Goal: Information Seeking & Learning: Learn about a topic

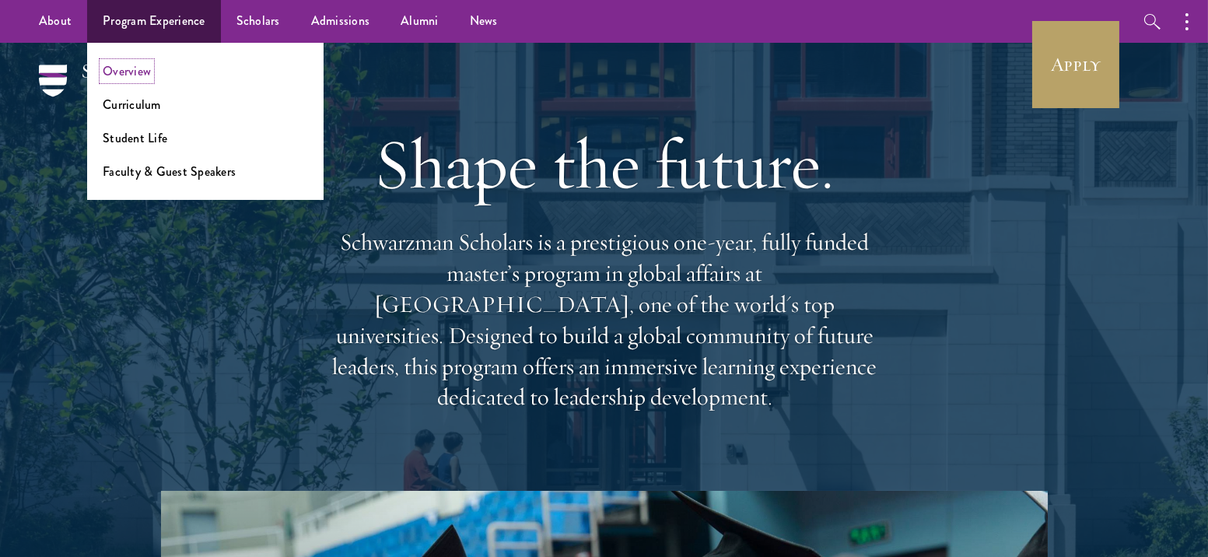
click at [144, 73] on link "Overview" at bounding box center [127, 71] width 48 height 18
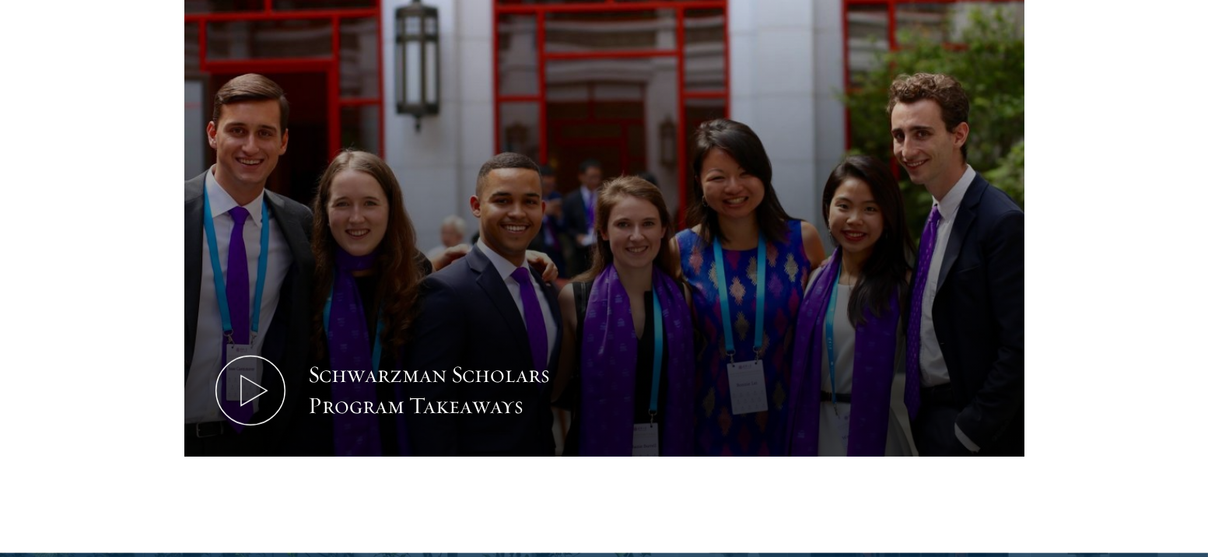
scroll to position [1692, 0]
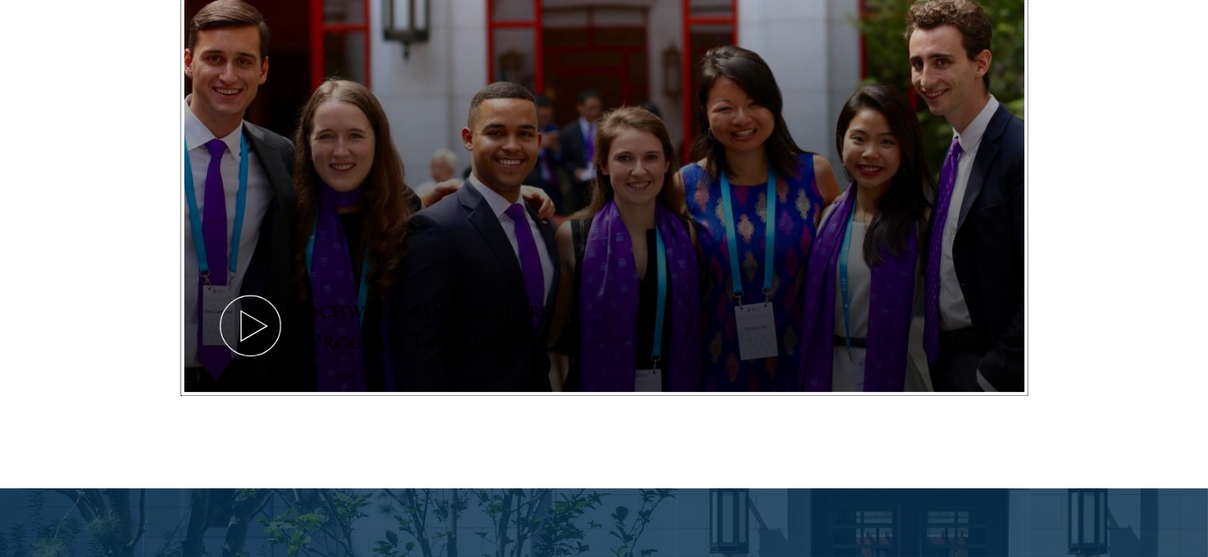
click at [239, 291] on icon at bounding box center [250, 326] width 70 height 70
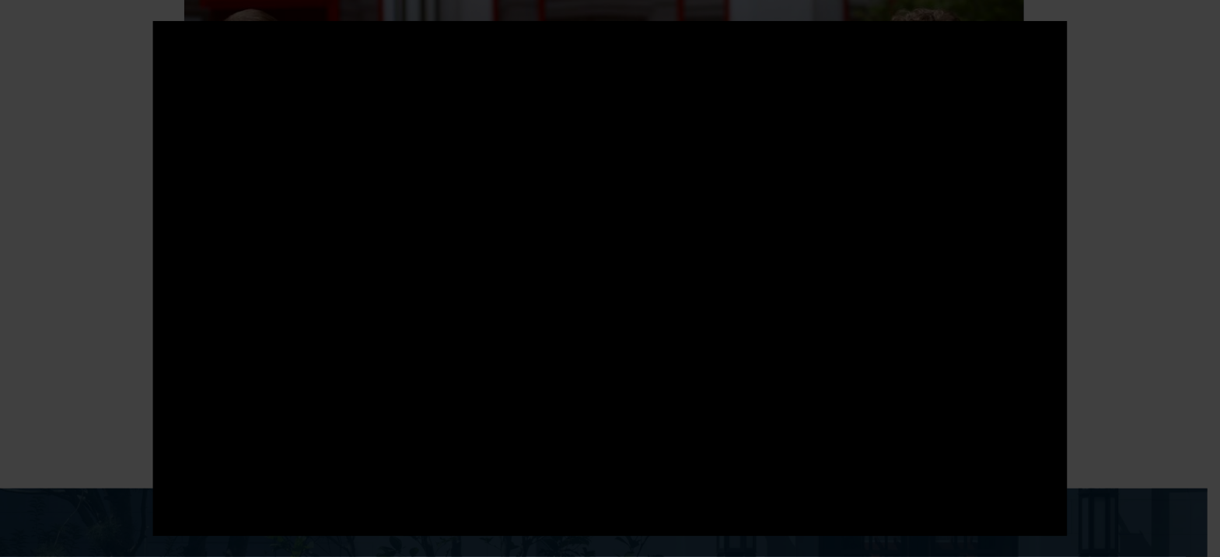
click at [1089, 285] on div at bounding box center [610, 278] width 1220 height 557
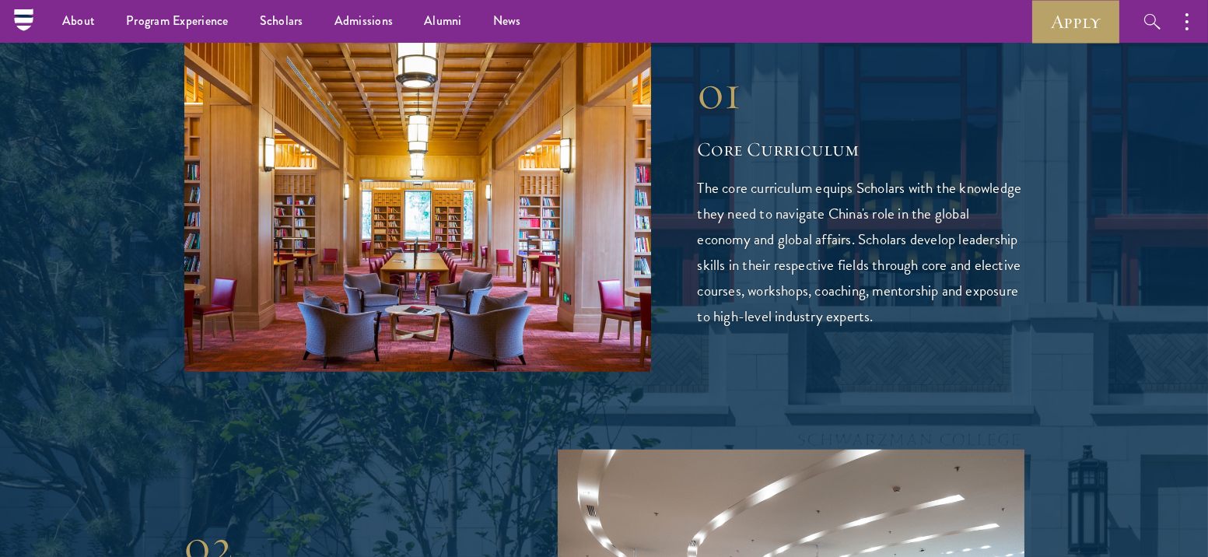
scroll to position [2408, 0]
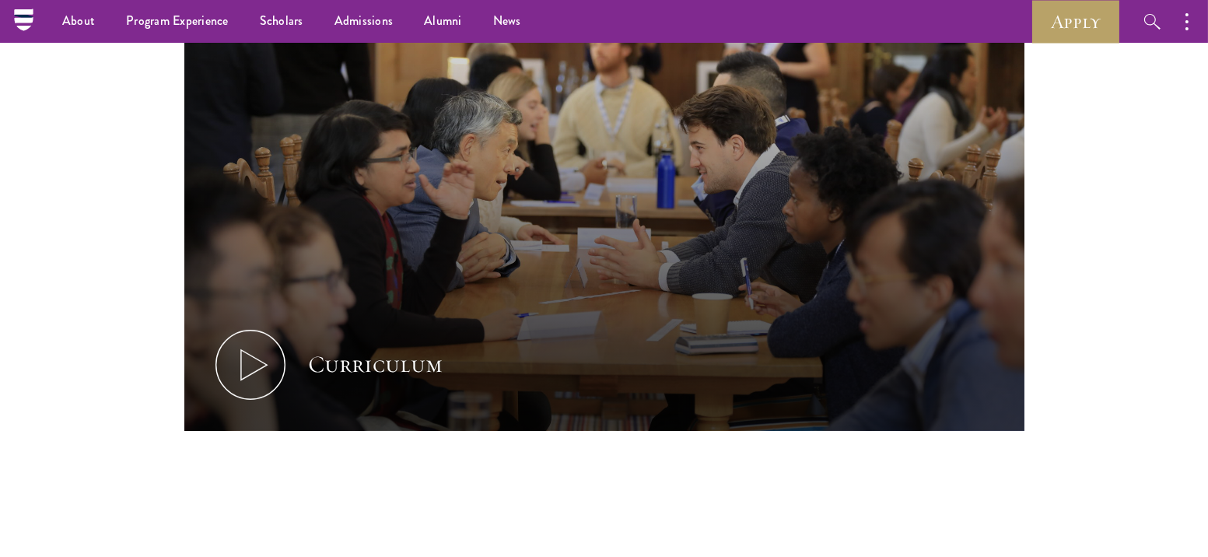
scroll to position [678, 0]
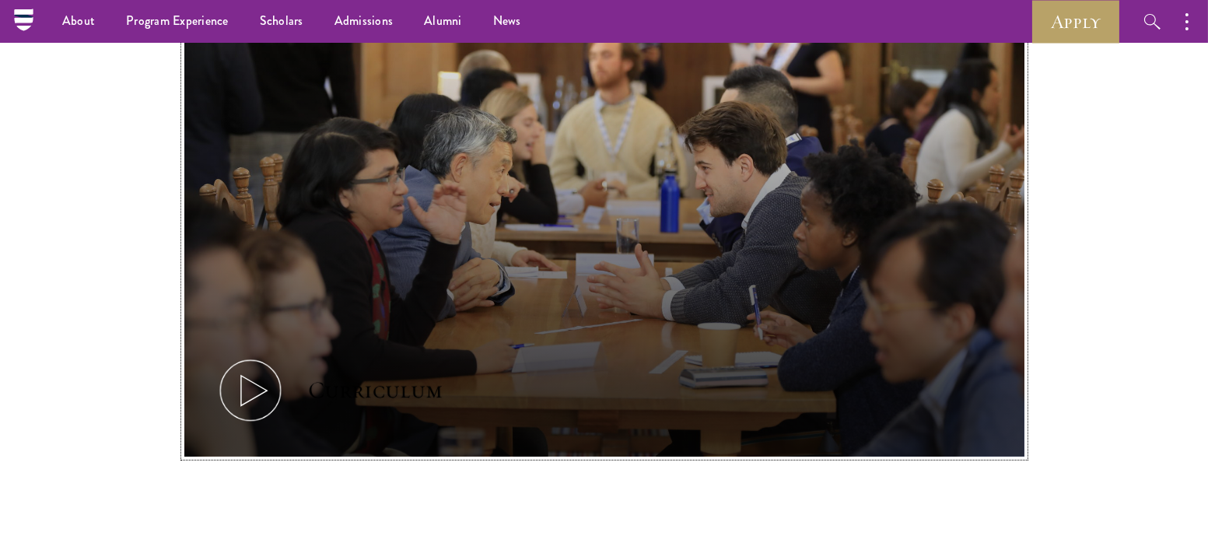
click at [257, 408] on icon at bounding box center [250, 390] width 70 height 70
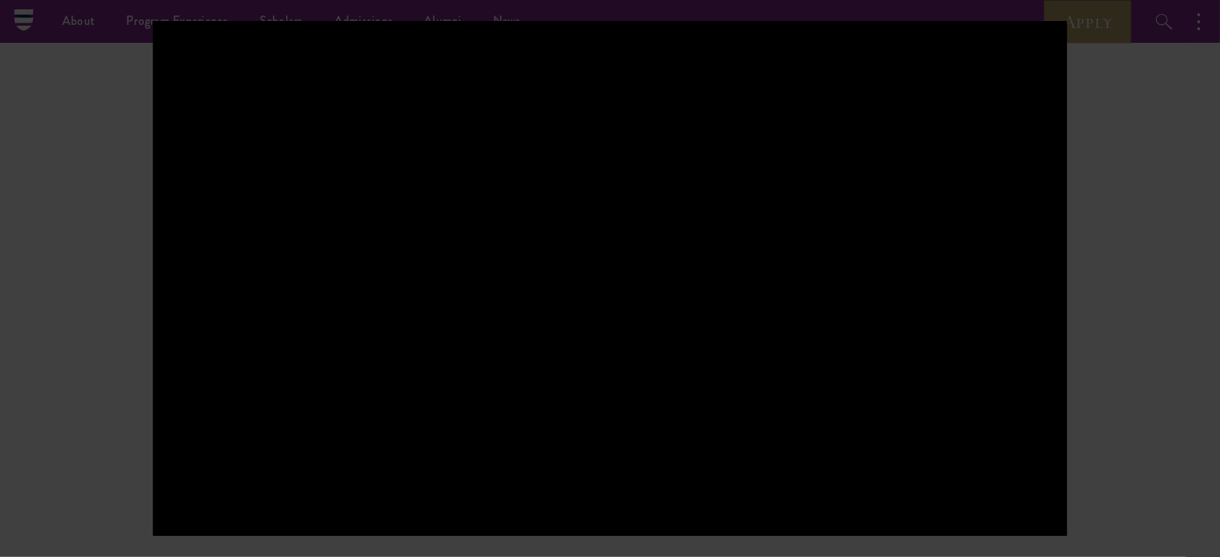
click at [1152, 373] on div at bounding box center [610, 278] width 1220 height 557
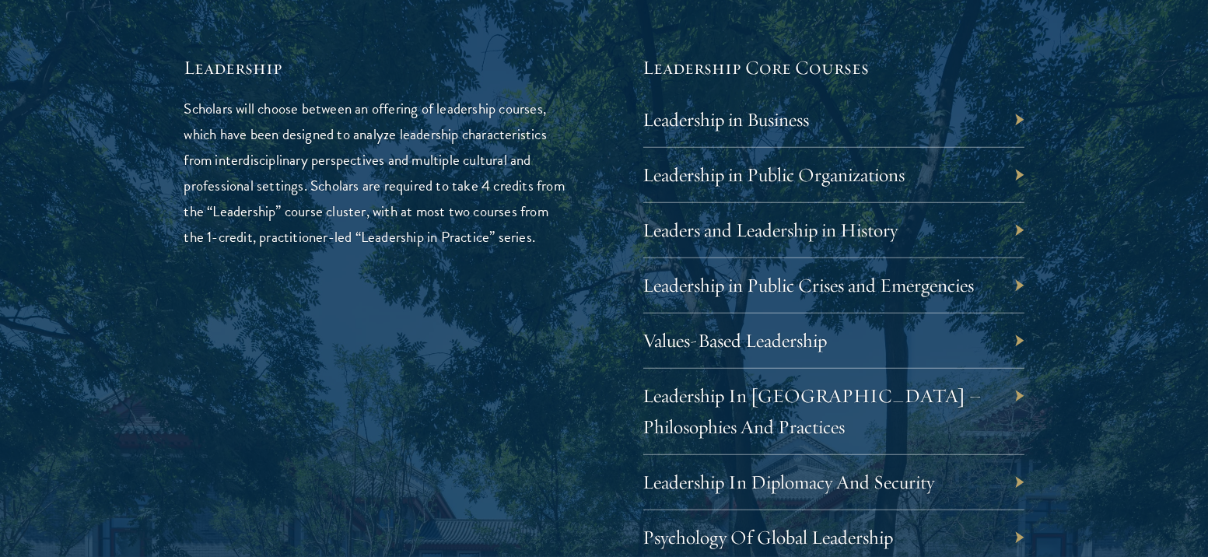
scroll to position [2642, 0]
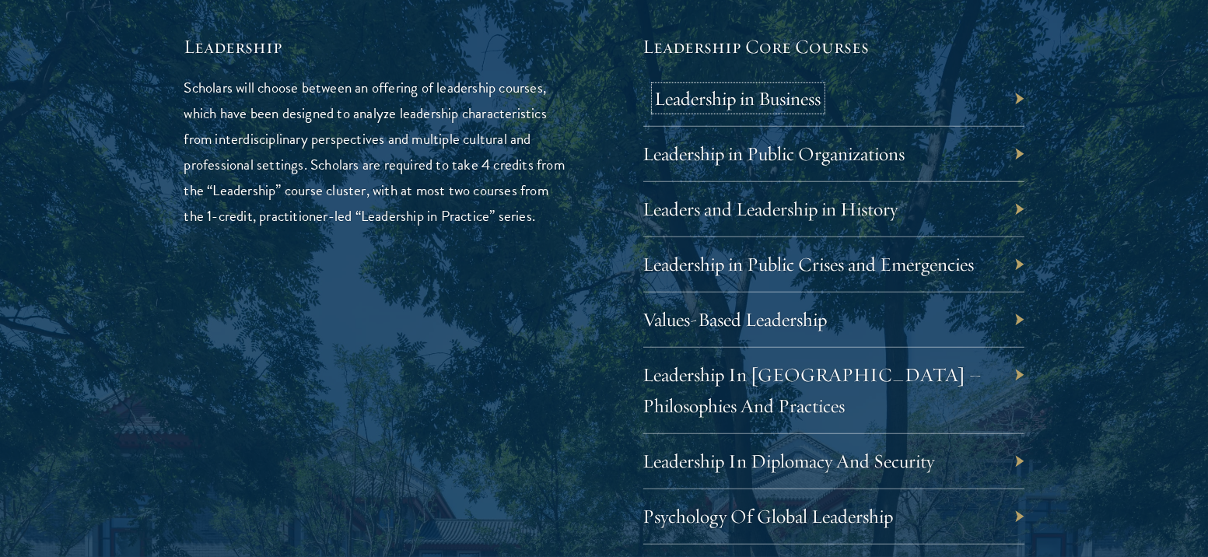
click at [734, 99] on link "Leadership in Business" at bounding box center [738, 98] width 166 height 24
click at [698, 212] on link "Leaders and Leadership in History" at bounding box center [782, 209] width 255 height 24
click at [689, 324] on link "Values-Based Leadership" at bounding box center [747, 319] width 184 height 24
click at [782, 265] on link "Leadership in Public Crises and Emergencies" at bounding box center [820, 264] width 331 height 24
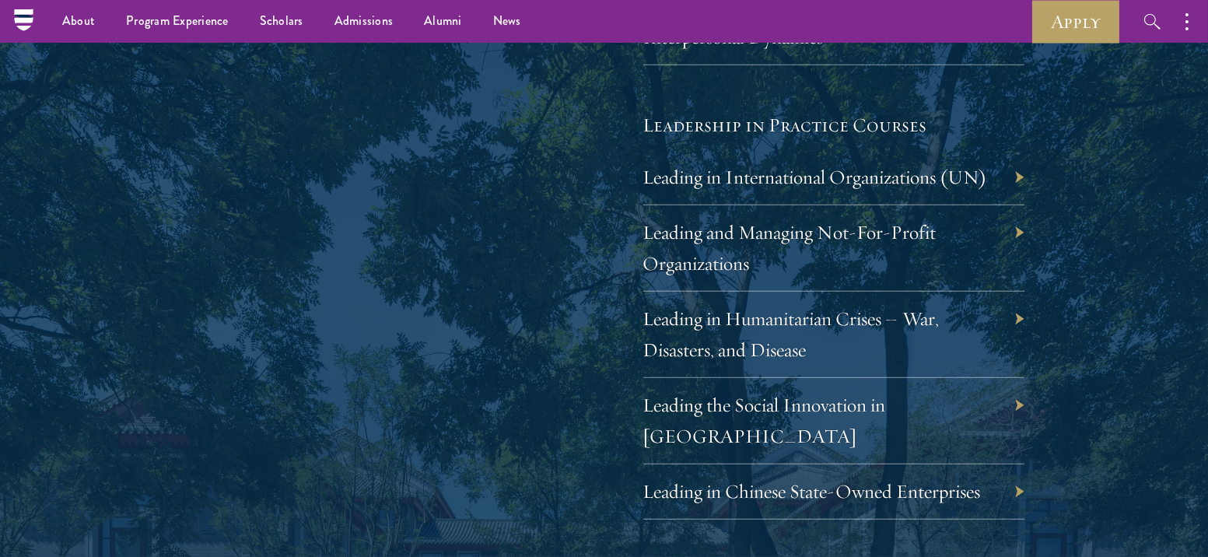
scroll to position [3176, 0]
click at [723, 313] on link "Leading in Humanitarian Crises – War, Disasters, and Disease" at bounding box center [803, 333] width 296 height 55
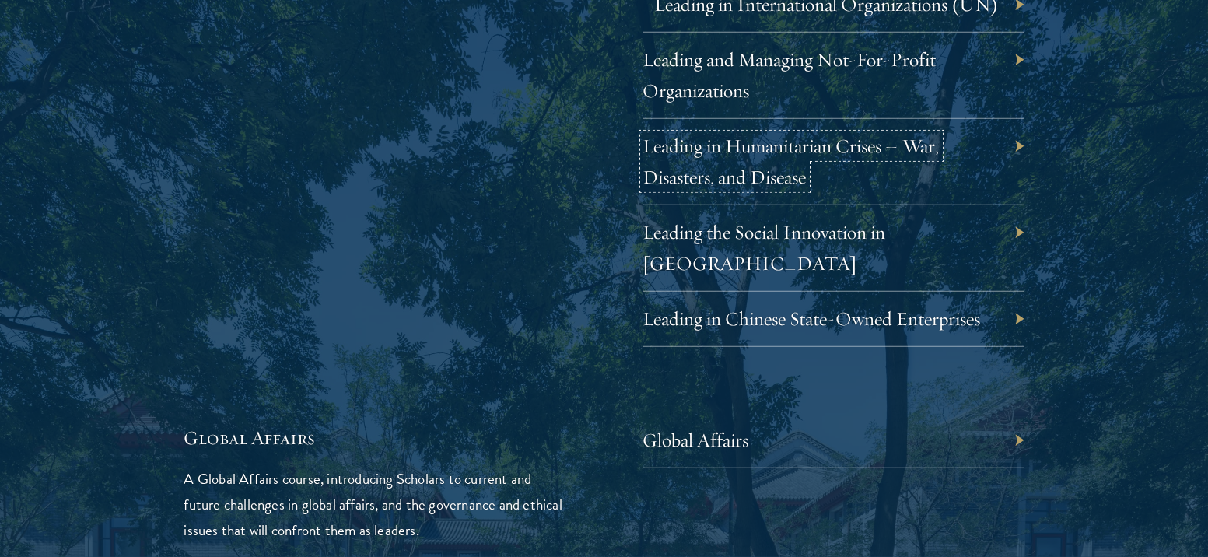
scroll to position [3578, 0]
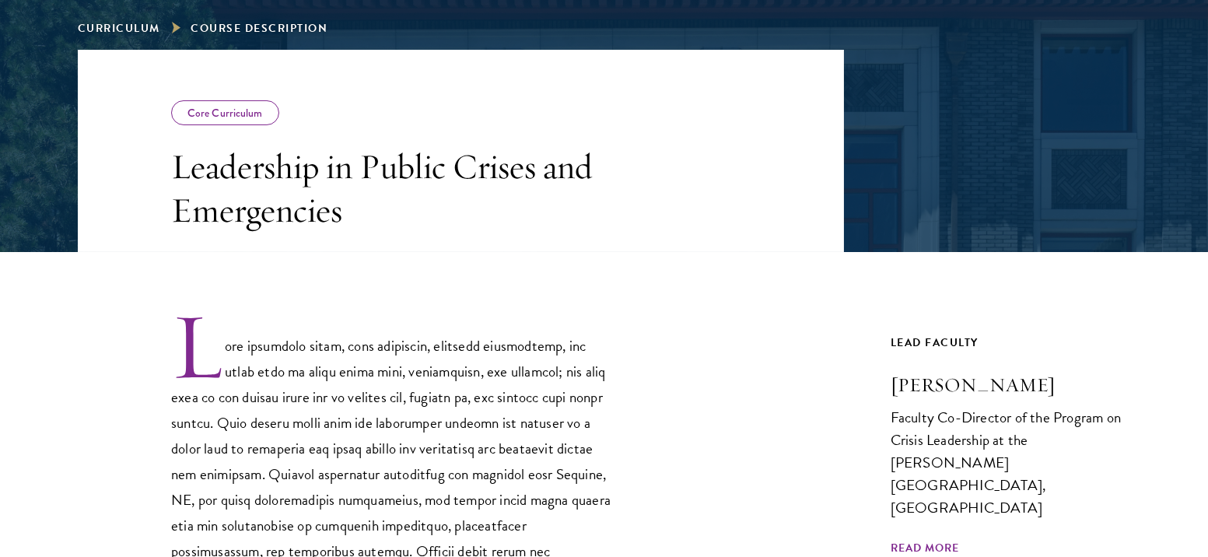
scroll to position [231, 0]
